Goal: Obtain resource: Download file/media

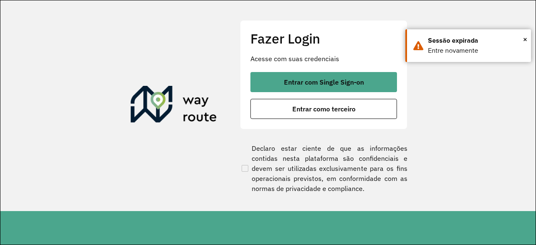
click at [176, 52] on section "Fazer Login Acesse com suas credenciais Entrar com Single Sign-on Entrar como t…" at bounding box center [267, 105] width 535 height 211
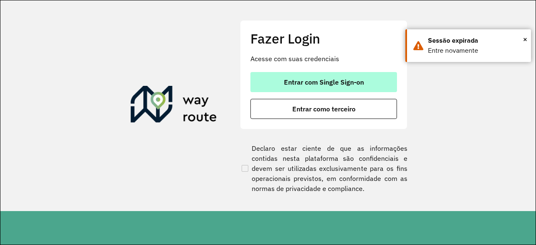
click at [266, 83] on button "Entrar com Single Sign-on" at bounding box center [323, 82] width 147 height 20
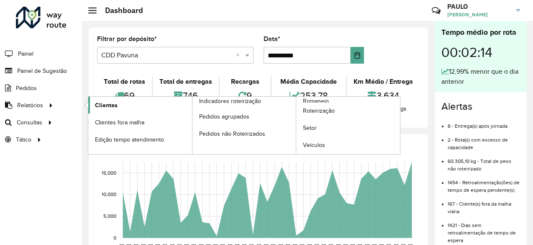
click at [103, 104] on span "Clientes" at bounding box center [106, 105] width 23 height 9
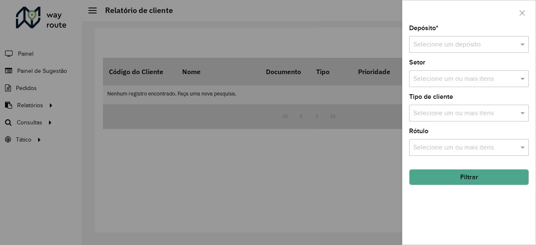
click at [523, 44] on span at bounding box center [523, 44] width 10 height 10
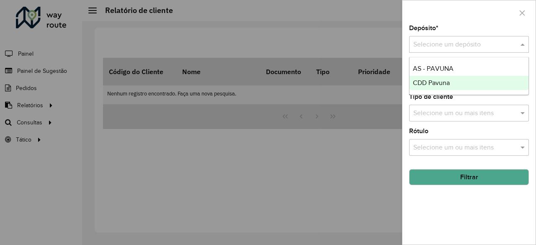
click at [431, 80] on span "CDD Pavuna" at bounding box center [431, 82] width 37 height 7
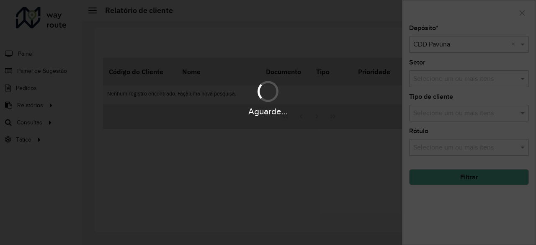
click at [466, 180] on div "Aguarde..." at bounding box center [268, 122] width 536 height 245
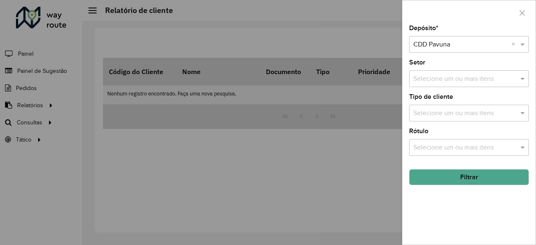
click at [466, 177] on button "Filtrar" at bounding box center [469, 177] width 120 height 16
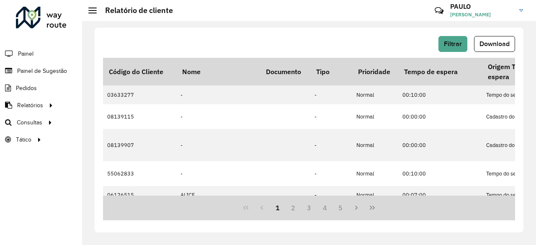
click at [495, 54] on div "Filtrar Download" at bounding box center [309, 47] width 412 height 22
click at [493, 45] on span "Download" at bounding box center [494, 43] width 30 height 7
